Goal: Navigation & Orientation: Find specific page/section

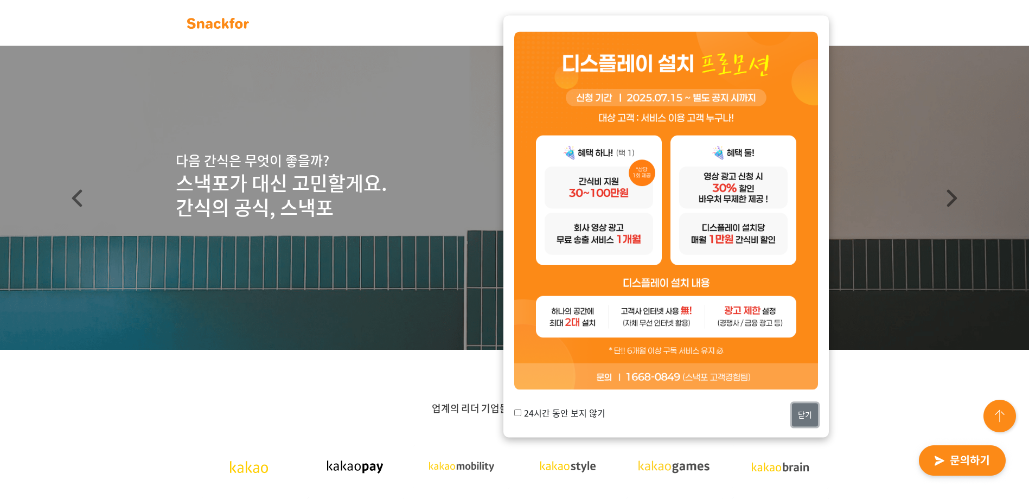
click at [810, 423] on button "닫기" at bounding box center [805, 414] width 26 height 23
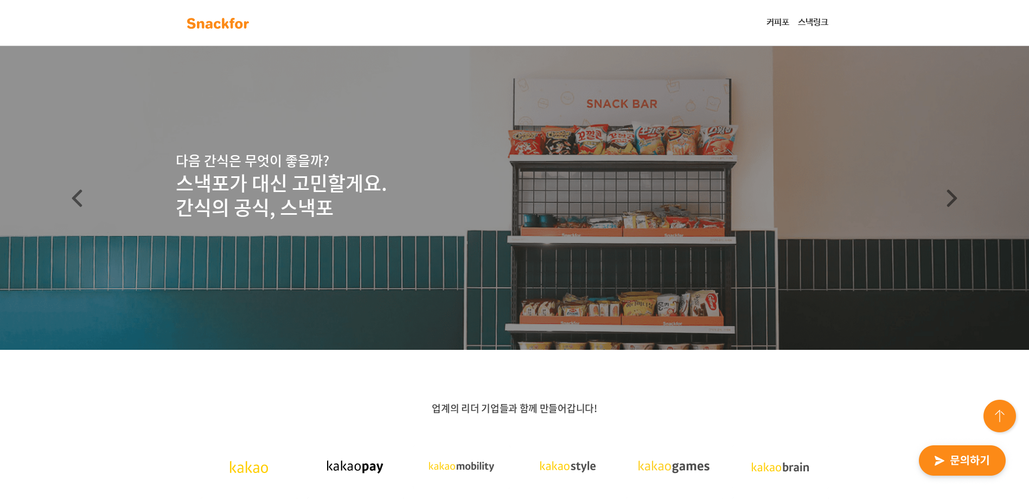
click at [771, 20] on link "커피포" at bounding box center [777, 23] width 31 height 22
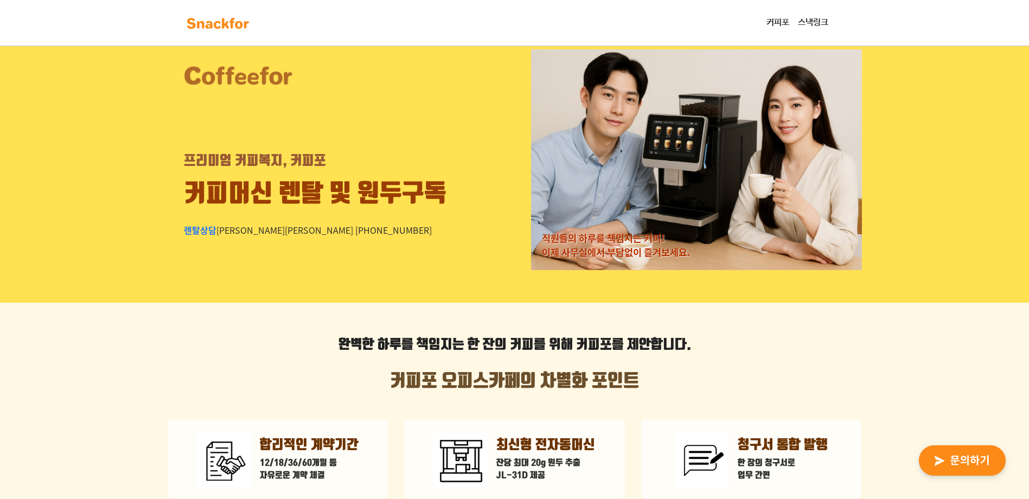
scroll to position [54, 0]
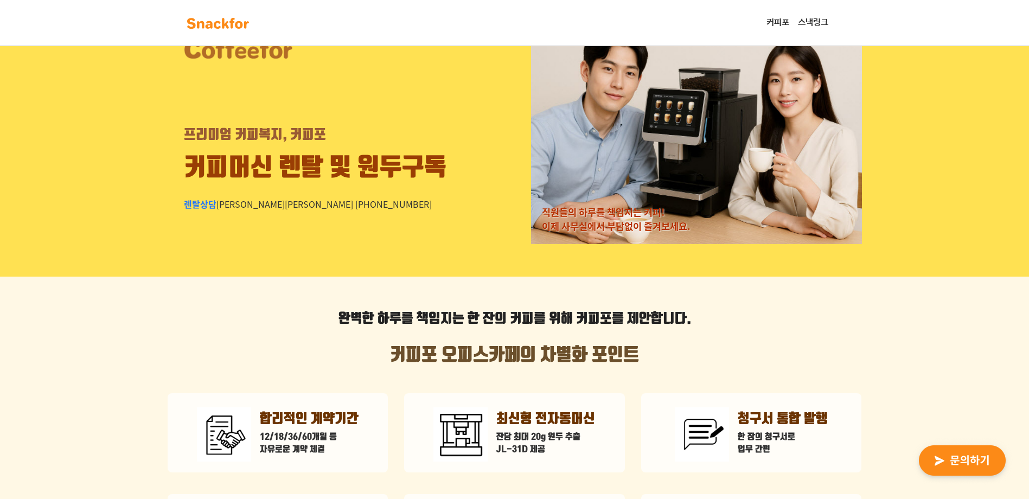
click at [823, 11] on div "커피포 스낵링크" at bounding box center [515, 23] width 678 height 24
click at [822, 17] on link "스낵링크" at bounding box center [813, 23] width 39 height 22
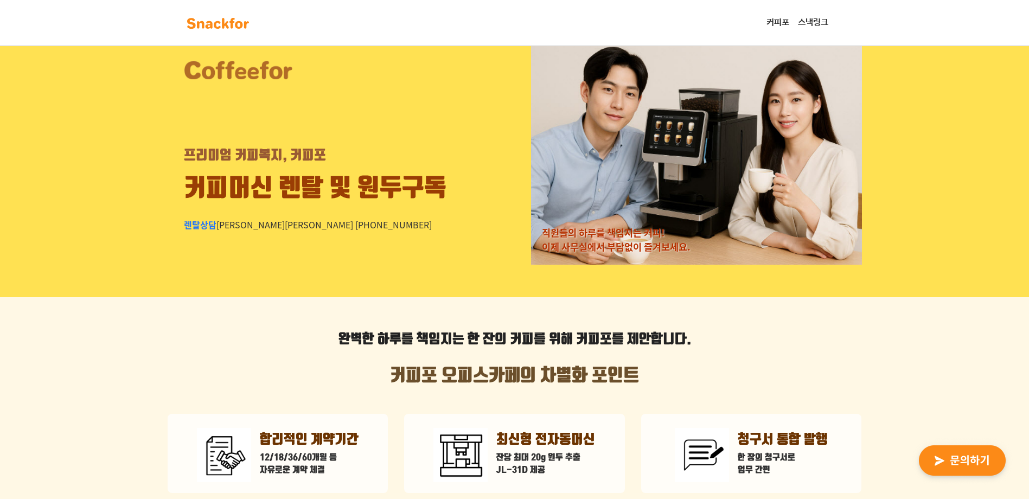
scroll to position [0, 0]
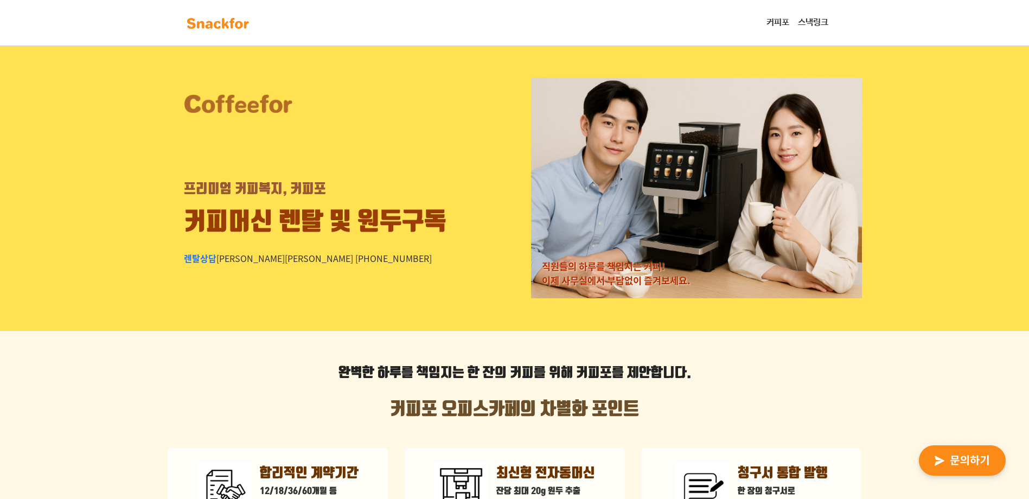
click at [214, 23] on img at bounding box center [218, 23] width 68 height 17
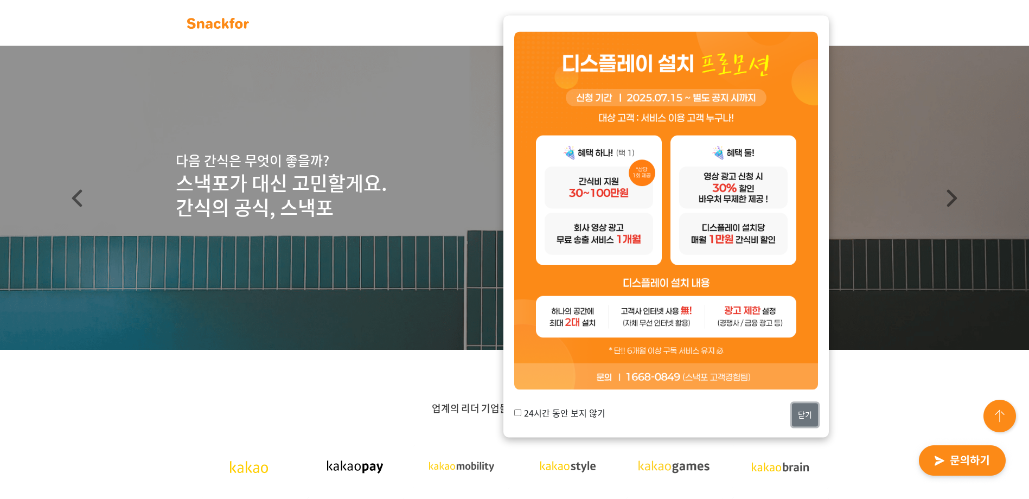
click at [797, 422] on button "닫기" at bounding box center [805, 414] width 26 height 23
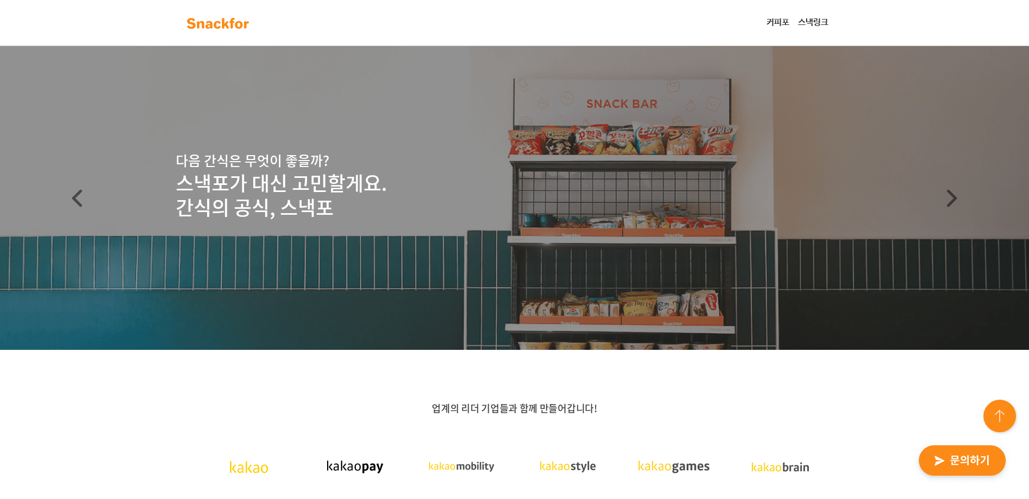
click at [616, 221] on header "다음 간식은 무엇이 좋을까? 스낵포가 대신 고민할게요. 간식의 공식, 스낵포" at bounding box center [514, 198] width 1029 height 304
click at [954, 192] on span at bounding box center [952, 198] width 17 height 18
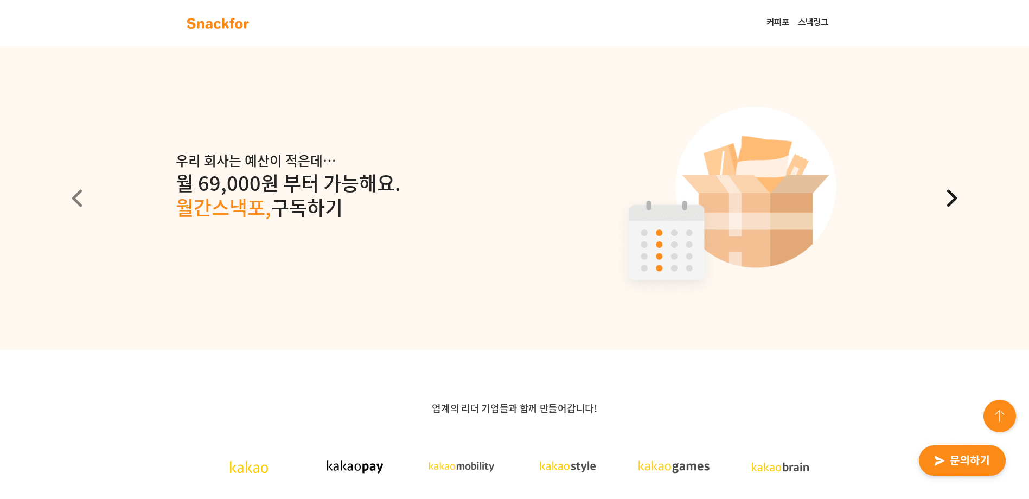
click at [954, 192] on span at bounding box center [952, 198] width 17 height 18
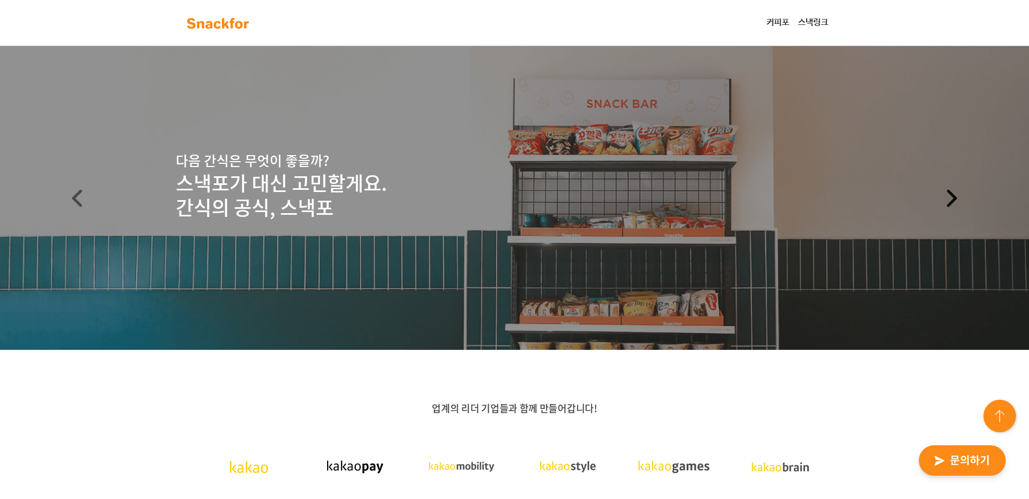
click at [954, 192] on span at bounding box center [952, 198] width 17 height 18
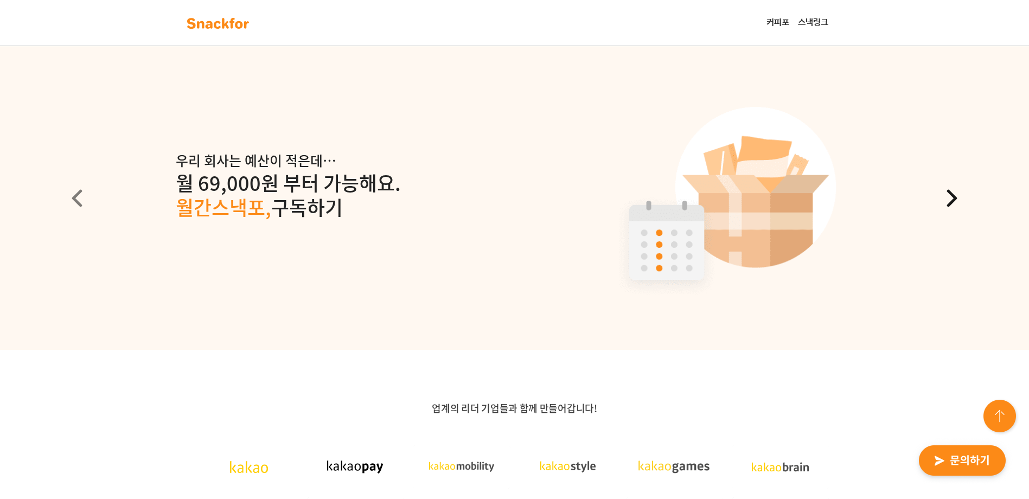
click at [954, 192] on span at bounding box center [952, 198] width 17 height 18
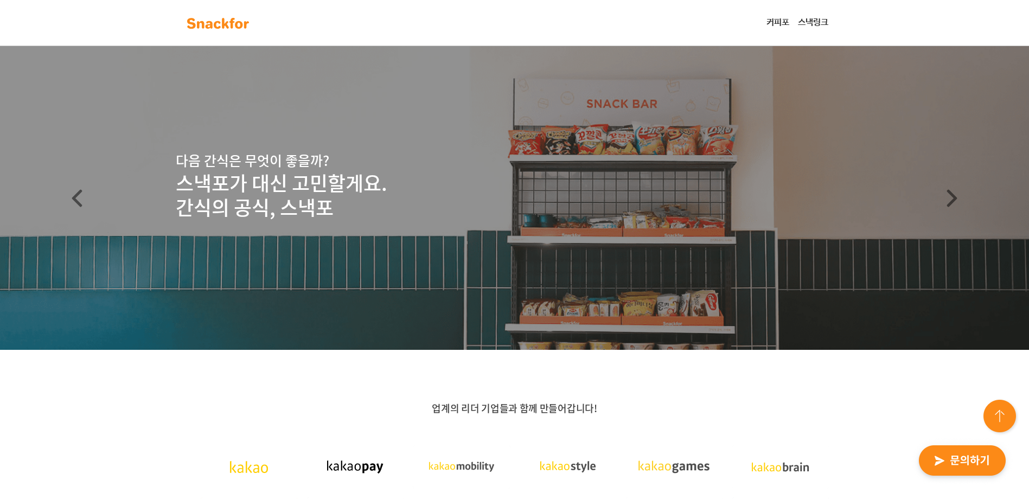
click at [820, 18] on link "스낵링크" at bounding box center [813, 23] width 39 height 22
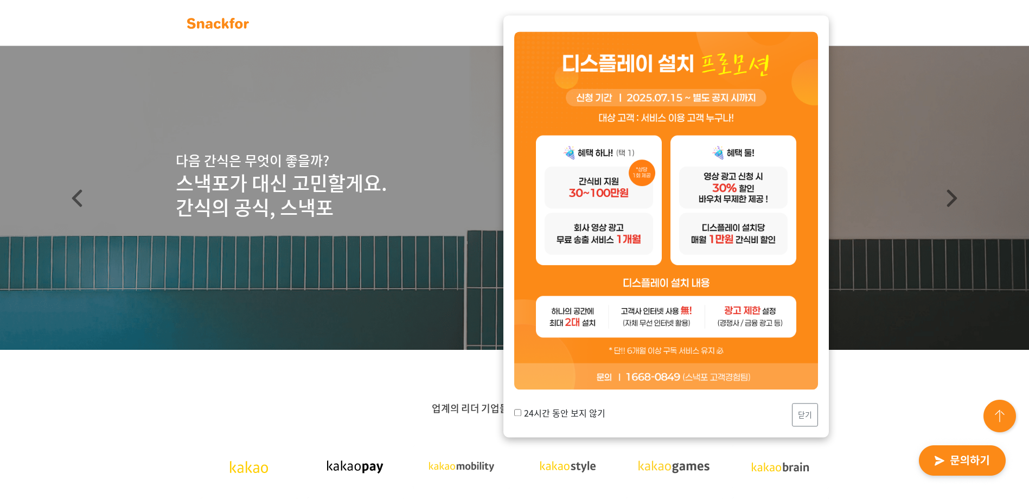
click at [598, 415] on label "24시간 동안 보지 않기" at bounding box center [559, 412] width 91 height 13
click at [521, 415] on input "24시간 동안 보지 않기" at bounding box center [517, 412] width 7 height 7
checkbox input "true"
click at [773, 420] on div "24시간 동안 보지 않기 닫기" at bounding box center [666, 414] width 304 height 23
click at [819, 417] on div "24시간 동안 보지 않기 닫기" at bounding box center [667, 226] width 326 height 422
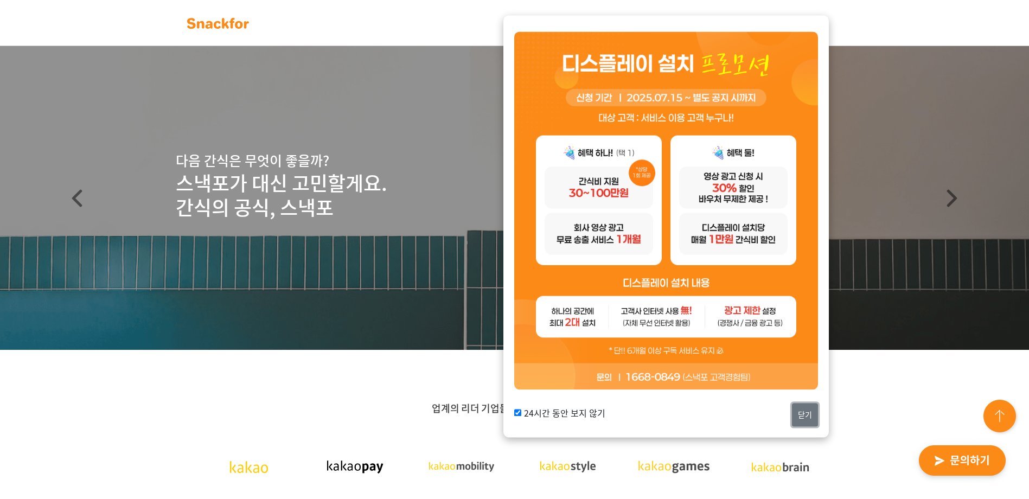
click at [815, 419] on button "닫기" at bounding box center [805, 414] width 26 height 23
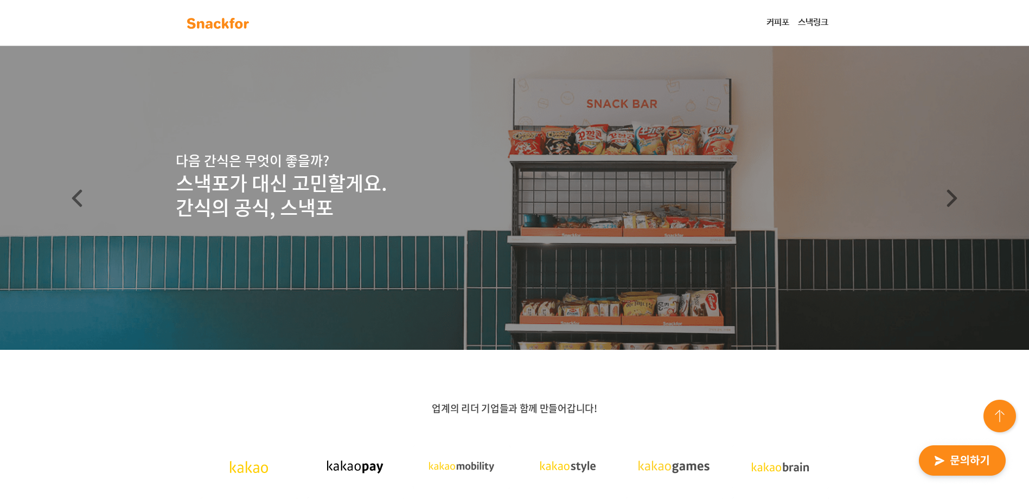
click at [794, 19] on link "스낵링크" at bounding box center [813, 23] width 39 height 22
